Goal: Task Accomplishment & Management: Complete application form

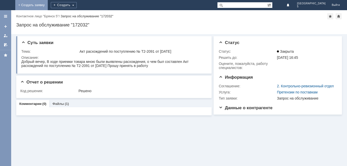
click at [48, 4] on link "+ Создать заявку" at bounding box center [31, 5] width 33 height 10
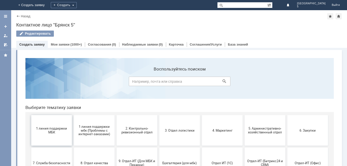
click at [52, 131] on span "1 линия поддержки МБК" at bounding box center [52, 130] width 38 height 8
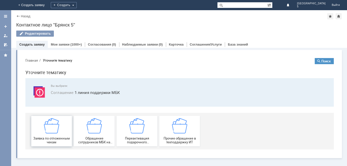
click at [55, 134] on div "Заявка по отложенным чекам" at bounding box center [52, 131] width 38 height 26
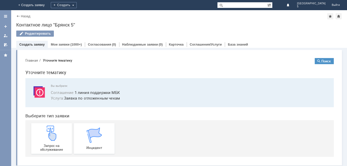
click at [55, 134] on img at bounding box center [51, 132] width 15 height 15
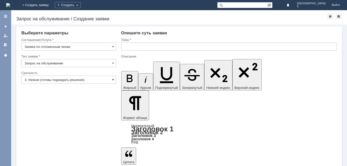
click at [113, 81] on span at bounding box center [113, 79] width 2 height 4
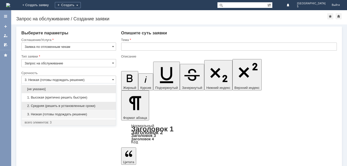
click at [71, 104] on span "2. Средняя (решить в установленные сроки)" at bounding box center [69, 106] width 88 height 4
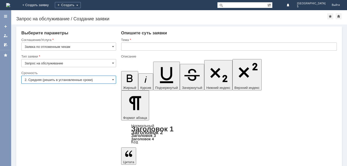
type input "2. Средняя (решить в установленные сроки)"
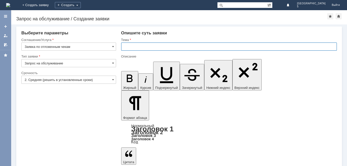
click at [127, 46] on input "text" at bounding box center [229, 46] width 216 height 8
type input "отложенный чек за [DATE] МБК 5"
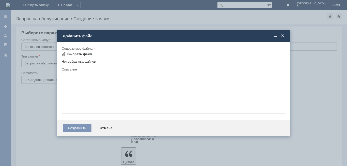
click at [72, 55] on div "Выбрать файл" at bounding box center [79, 54] width 25 height 4
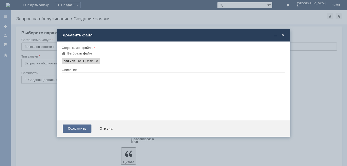
click at [86, 127] on div "Сохранить" at bounding box center [77, 128] width 29 height 8
